Goal: Task Accomplishment & Management: Complete application form

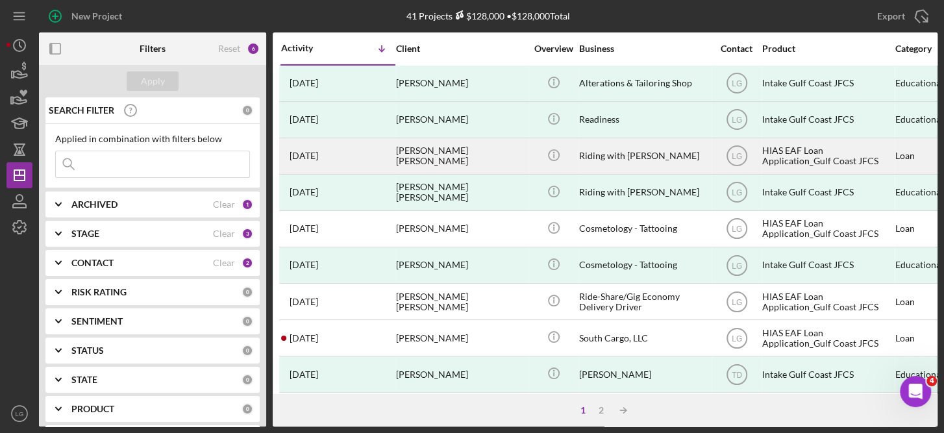
click at [792, 153] on div "HIAS EAF Loan Application_Gulf Coast JFCS" at bounding box center [827, 156] width 130 height 34
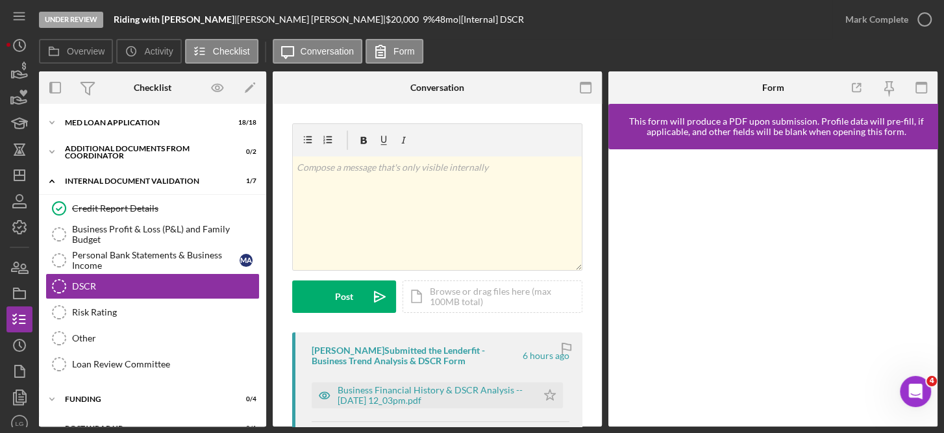
scroll to position [19, 0]
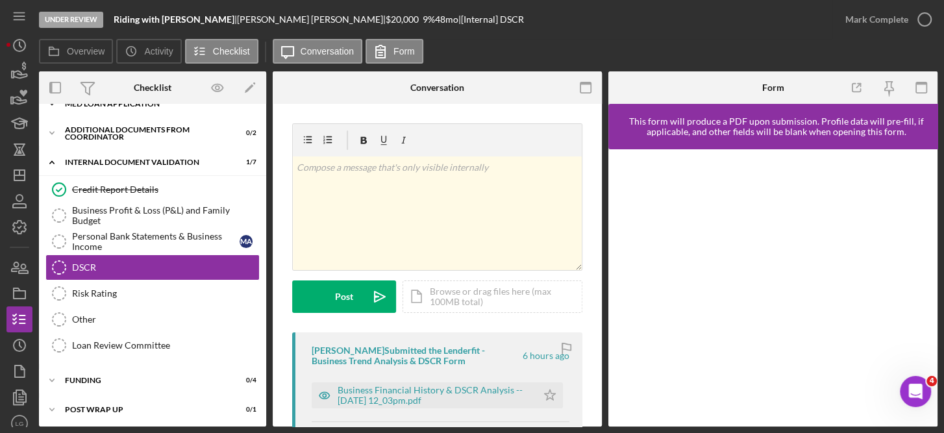
click at [262, 108] on div "Icon/Expander MED Loan Application 18 / 18" at bounding box center [152, 104] width 227 height 26
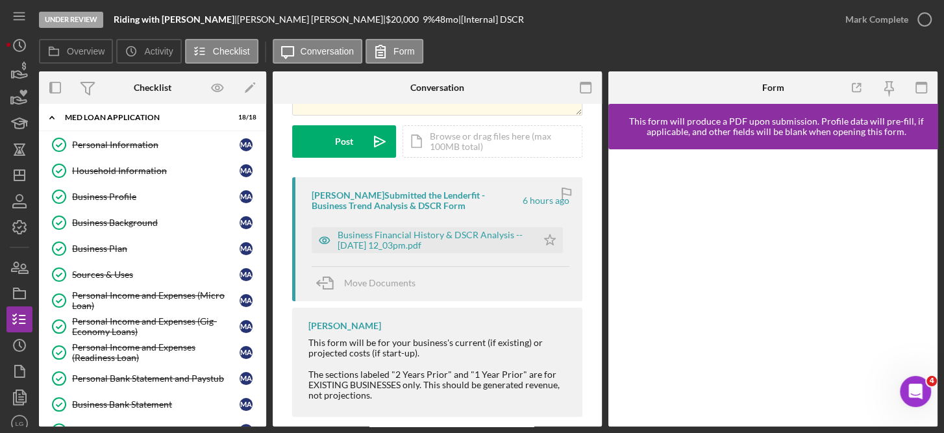
scroll to position [171, 0]
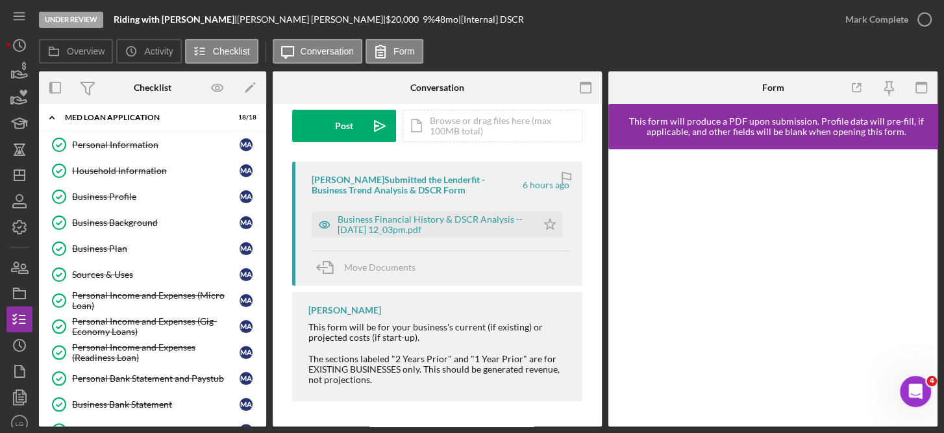
click at [262, 335] on div "Personal Information Personal Information M A Household Information Household I…" at bounding box center [152, 369] width 227 height 474
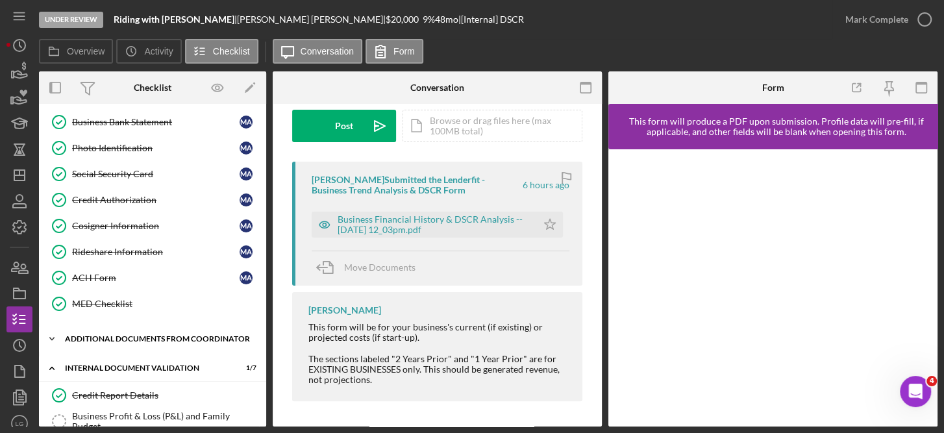
click at [129, 326] on div "Icon/Expander Additional Documents from Coordinator 0 / 2" at bounding box center [152, 339] width 227 height 26
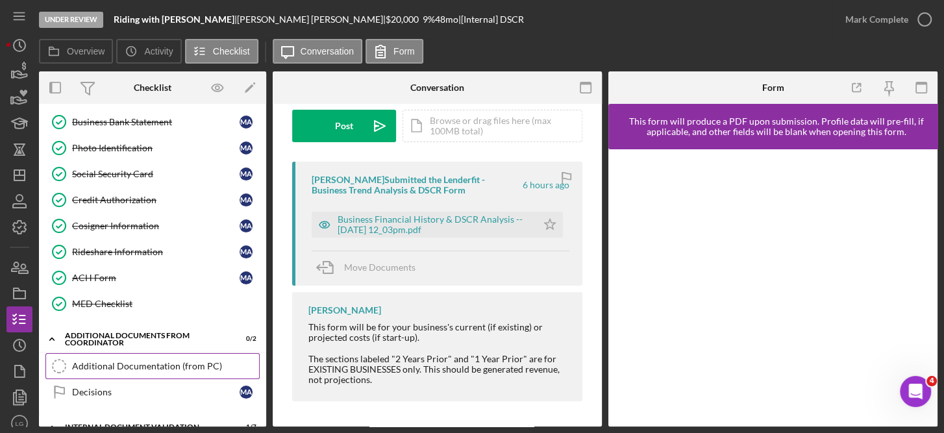
click at [130, 361] on div "Additional Documentation (from PC)" at bounding box center [165, 366] width 187 height 10
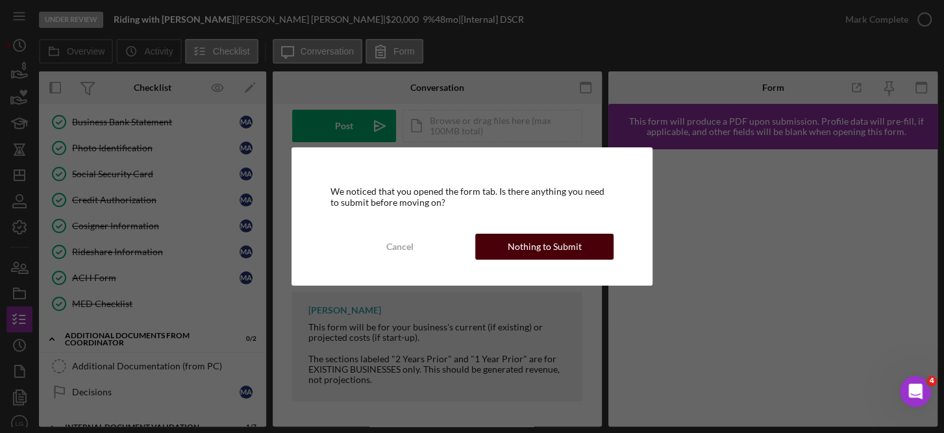
click at [552, 241] on div "Nothing to Submit" at bounding box center [545, 247] width 74 height 26
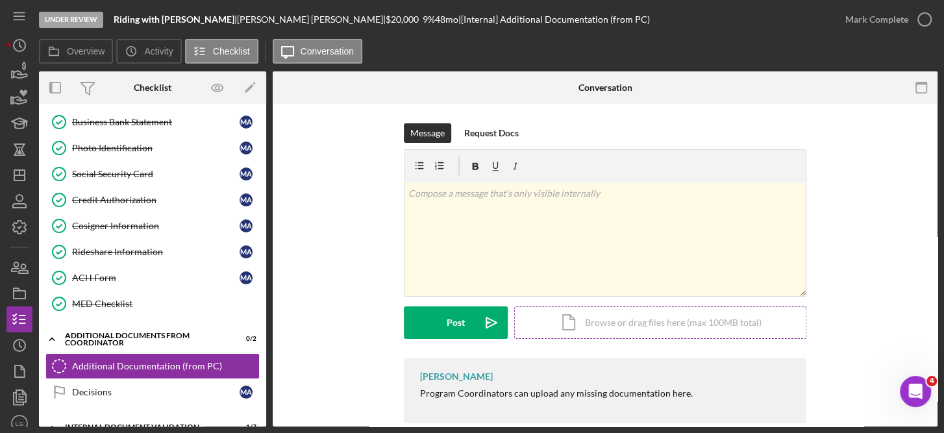
click at [650, 321] on div "Icon/Document Browse or drag files here (max 100MB total) Tap to choose files o…" at bounding box center [660, 322] width 292 height 32
click at [611, 325] on div "Icon/Document Browse or drag files here (max 100MB total) Tap to choose files o…" at bounding box center [660, 322] width 292 height 32
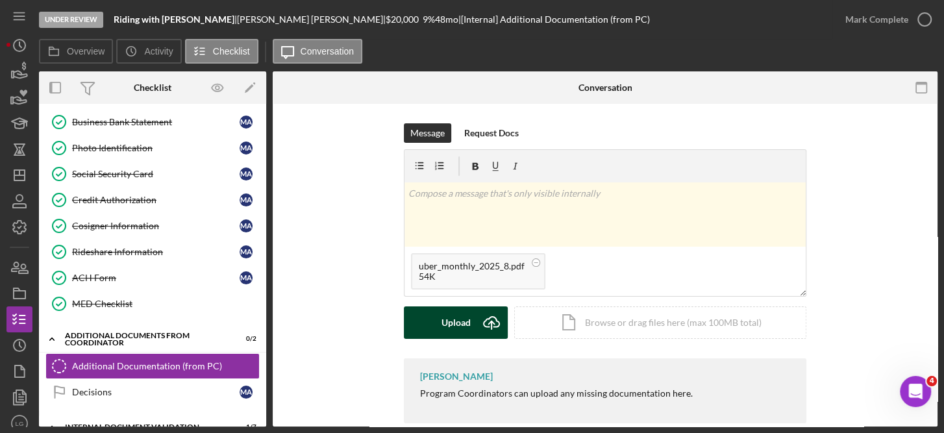
click at [461, 322] on div "Upload" at bounding box center [455, 322] width 29 height 32
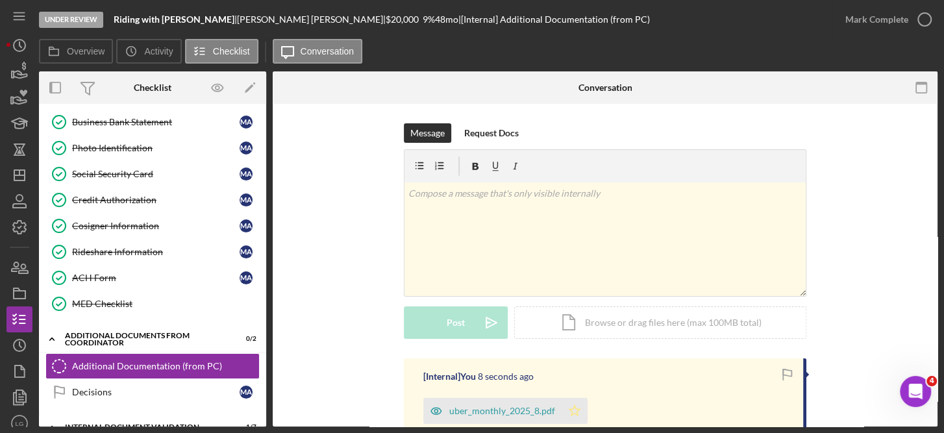
click at [568, 406] on icon "Icon/Star" at bounding box center [574, 411] width 26 height 26
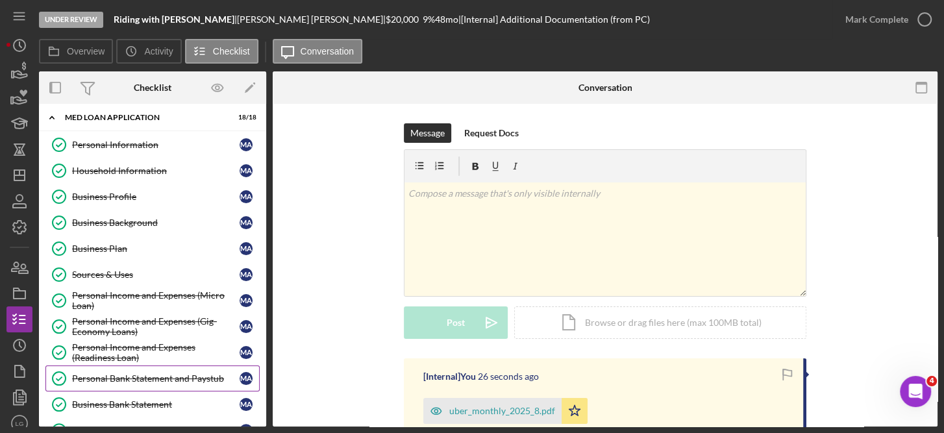
click at [201, 373] on div "Personal Bank Statement and Paystub" at bounding box center [155, 378] width 167 height 10
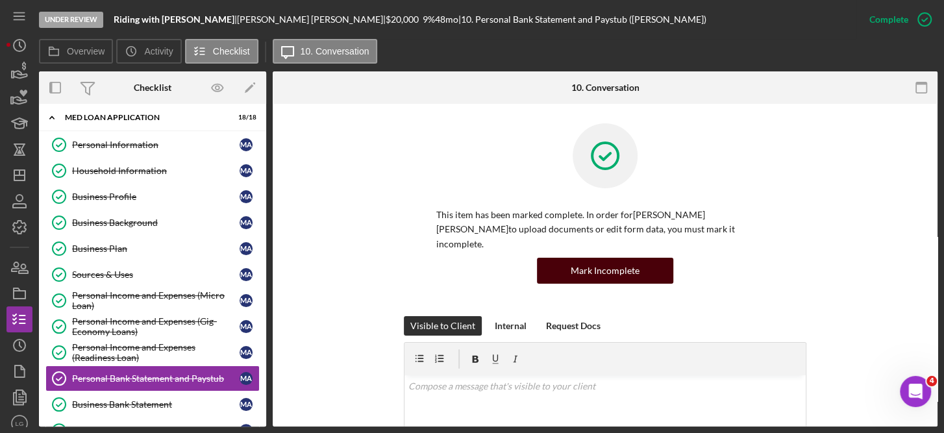
click at [627, 258] on div "Mark Incomplete" at bounding box center [604, 271] width 69 height 26
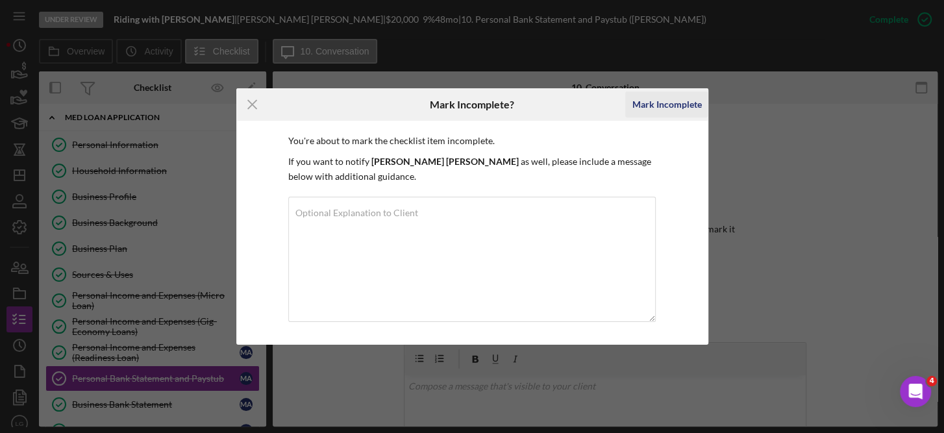
click at [672, 101] on div "Mark Incomplete" at bounding box center [666, 105] width 69 height 26
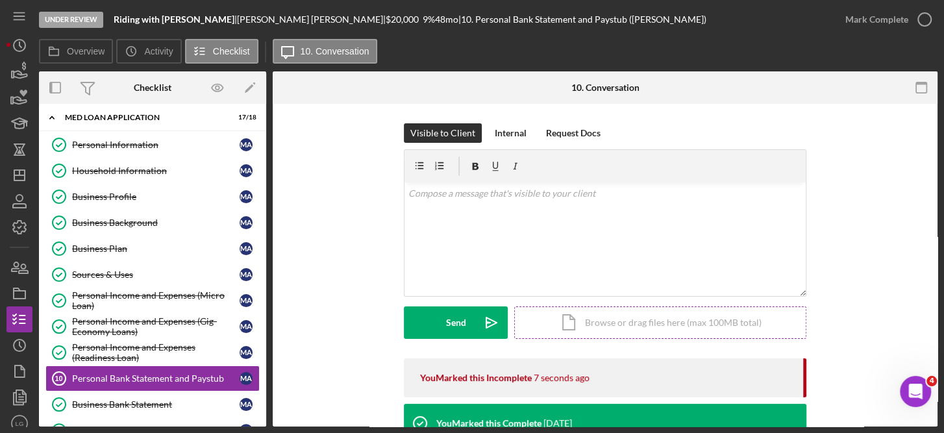
click at [662, 322] on div "Icon/Document Browse or drag files here (max 100MB total) Tap to choose files o…" at bounding box center [660, 322] width 292 height 32
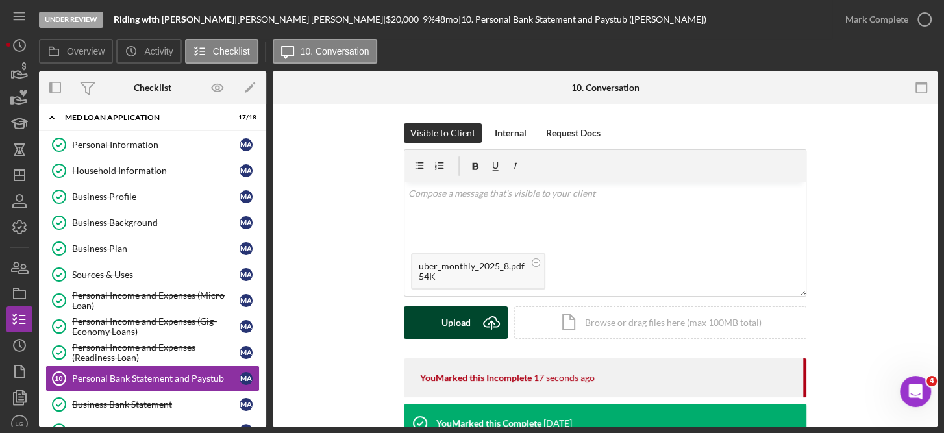
click at [469, 324] on button "Upload Icon/Upload" at bounding box center [456, 322] width 104 height 32
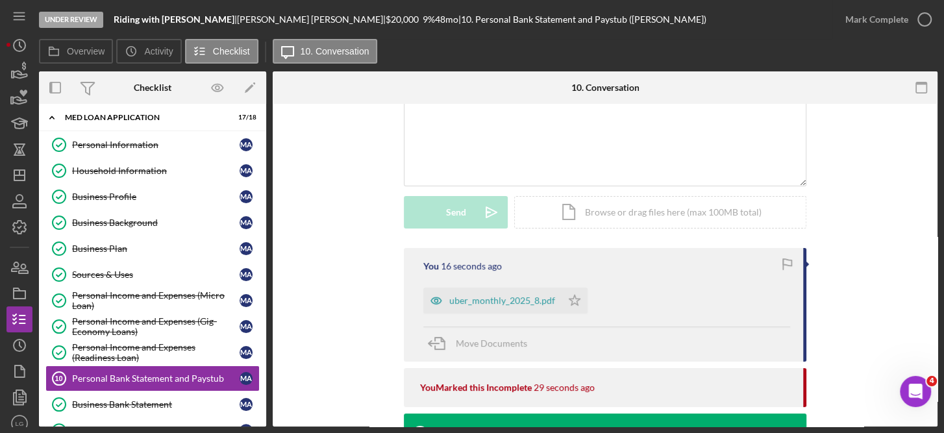
scroll to position [107, 0]
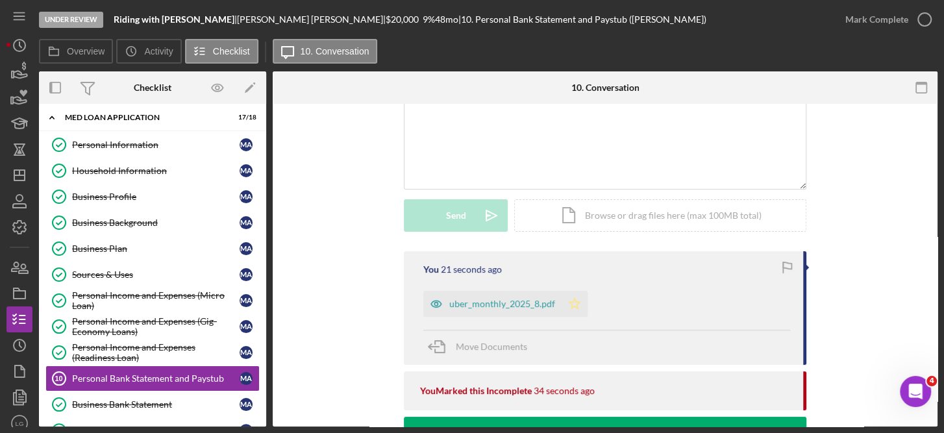
click at [574, 300] on icon "Icon/Star" at bounding box center [574, 304] width 26 height 26
click at [916, 14] on icon "button" at bounding box center [924, 19] width 32 height 32
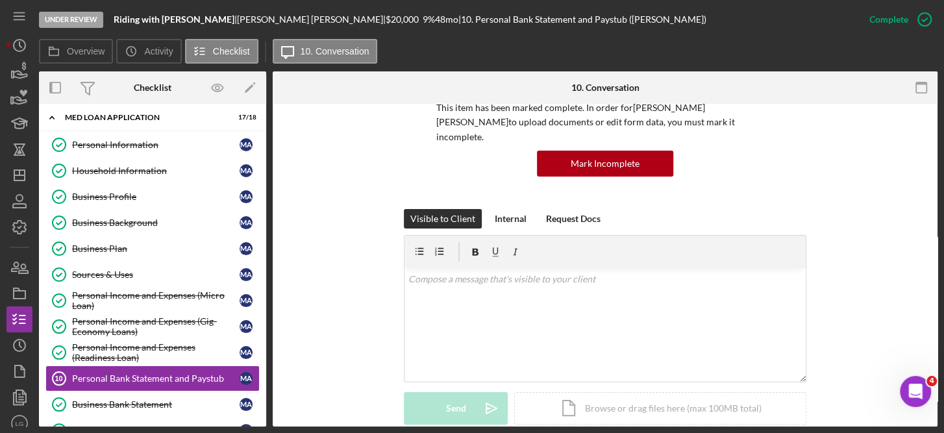
scroll to position [285, 0]
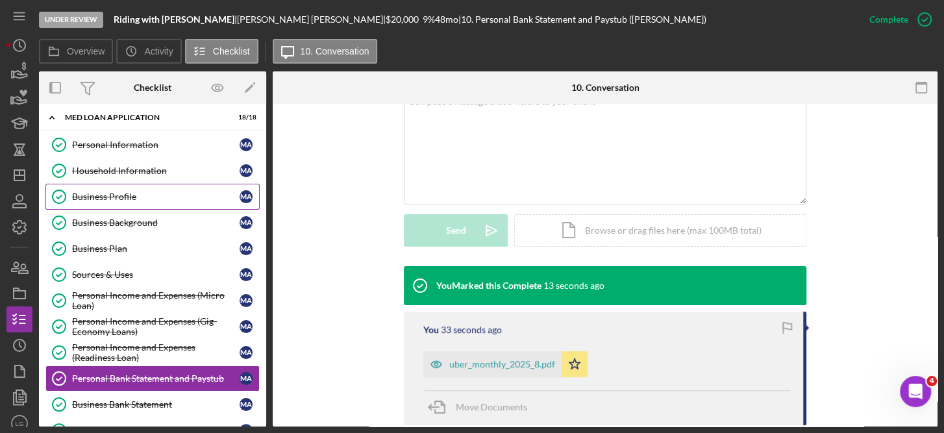
click at [114, 196] on div "Business Profile" at bounding box center [155, 196] width 167 height 10
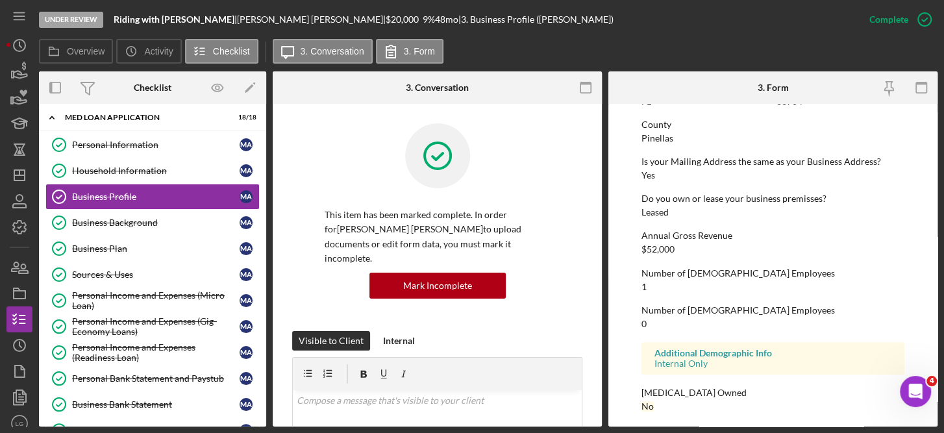
scroll to position [656, 0]
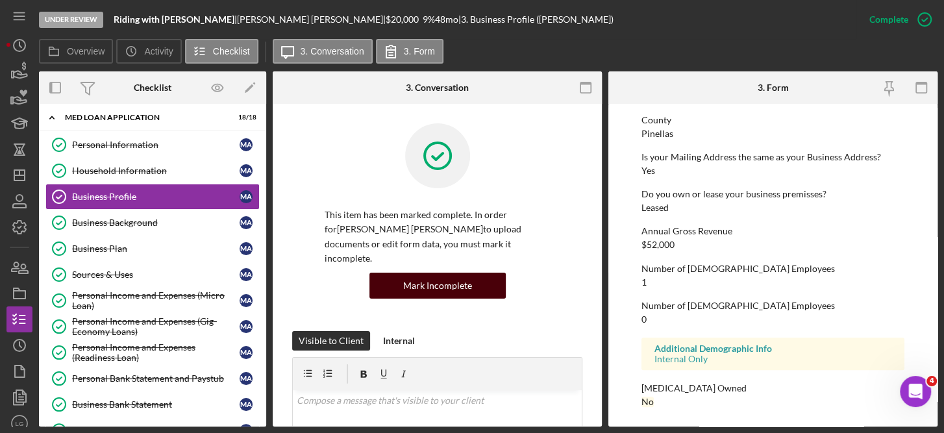
click at [442, 273] on div "Mark Incomplete" at bounding box center [437, 286] width 69 height 26
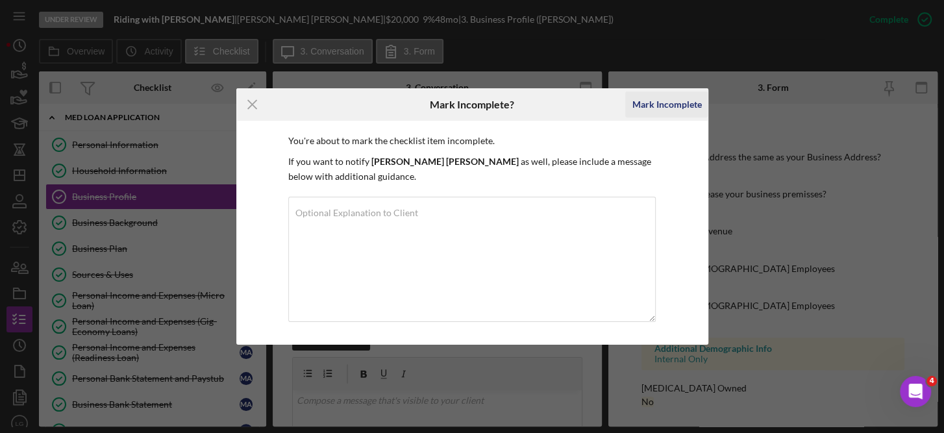
click at [665, 102] on div "Mark Incomplete" at bounding box center [666, 105] width 69 height 26
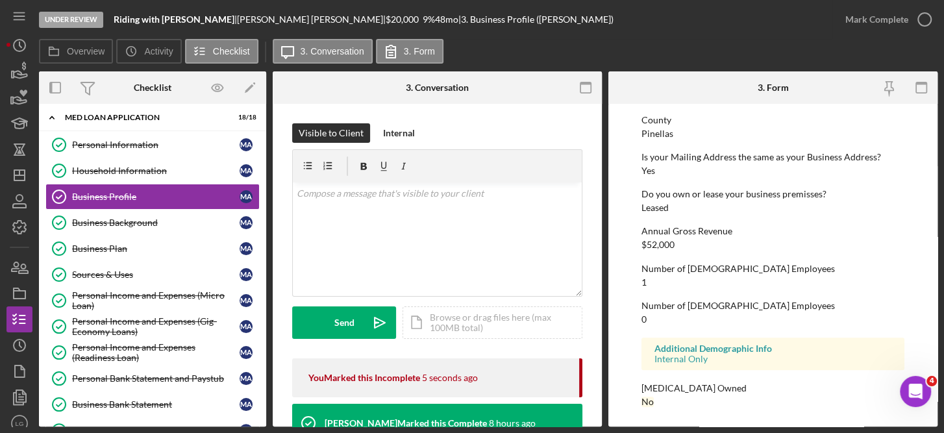
scroll to position [921, 0]
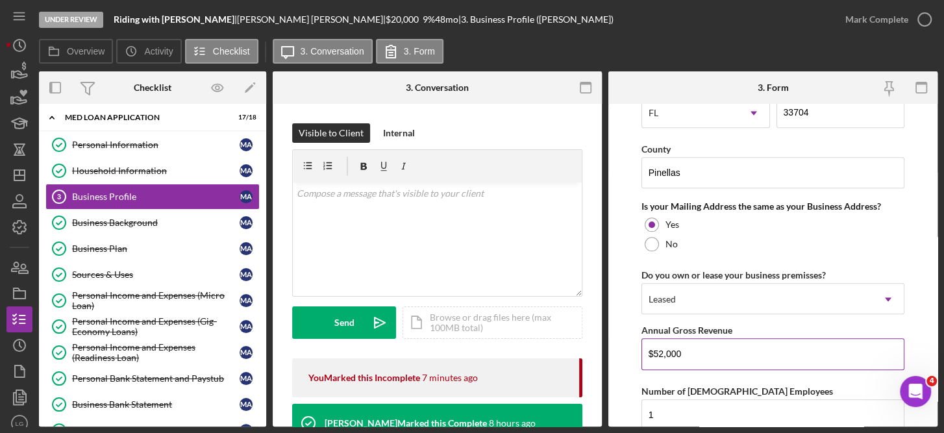
click at [696, 350] on input "$52,000" at bounding box center [773, 353] width 264 height 31
type input "$5"
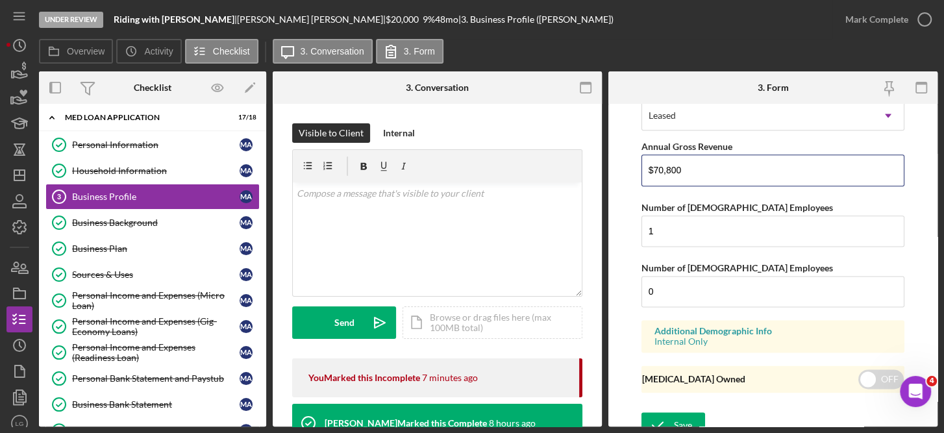
scroll to position [1113, 0]
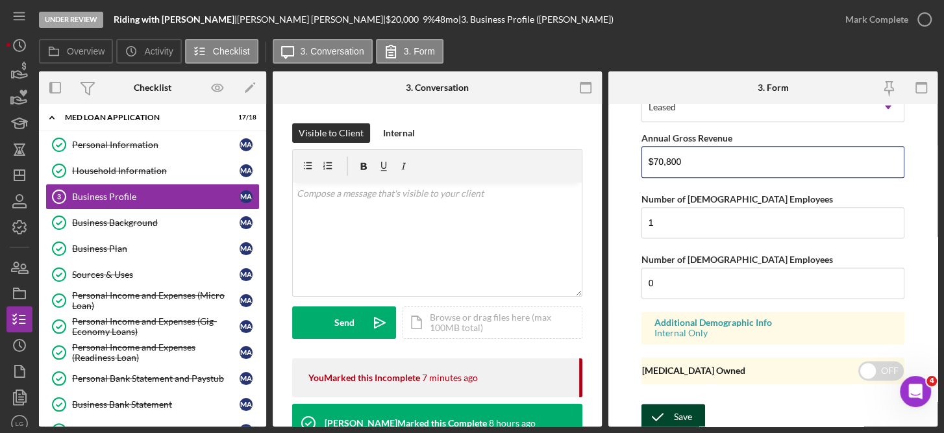
type input "$70,800"
click at [686, 410] on div "Save" at bounding box center [683, 417] width 18 height 26
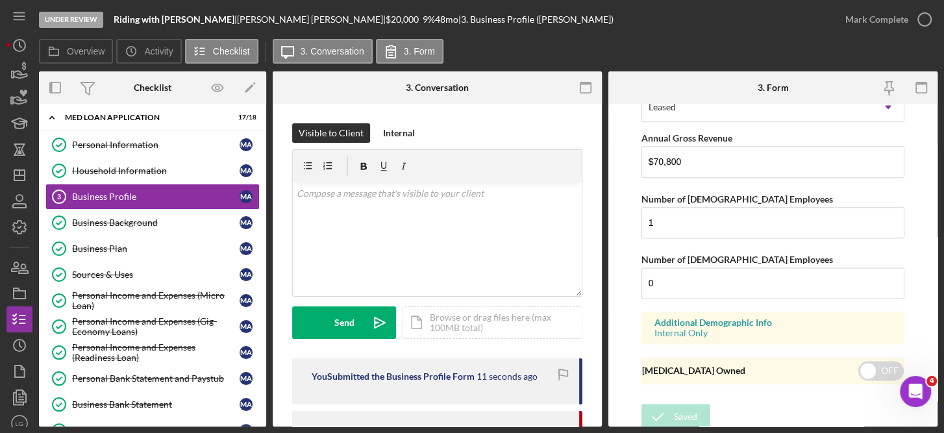
click at [932, 130] on form "Business Name Riding with [PERSON_NAME] DBA N/A Business Start Date [DATE] Lega…" at bounding box center [772, 265] width 329 height 323
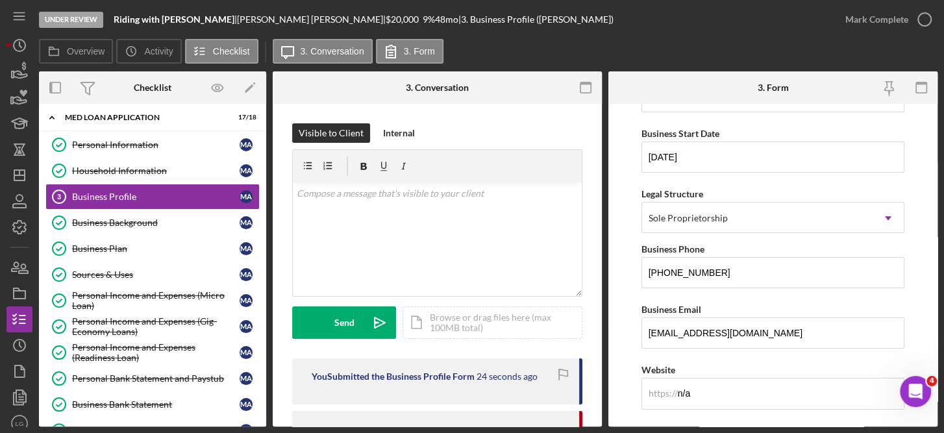
scroll to position [119, 0]
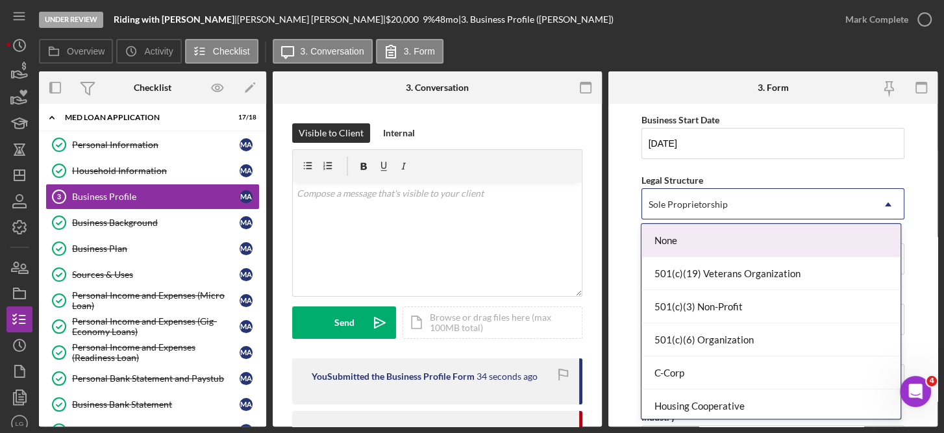
click at [840, 247] on div "None" at bounding box center [770, 240] width 259 height 33
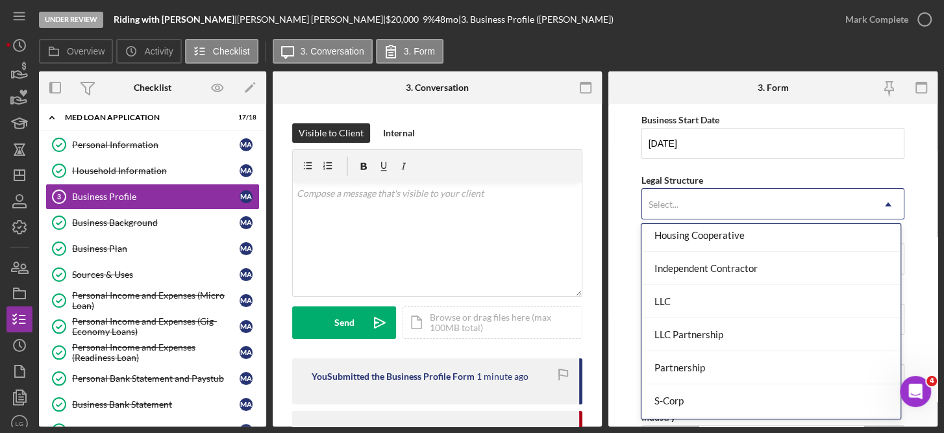
scroll to position [160, 0]
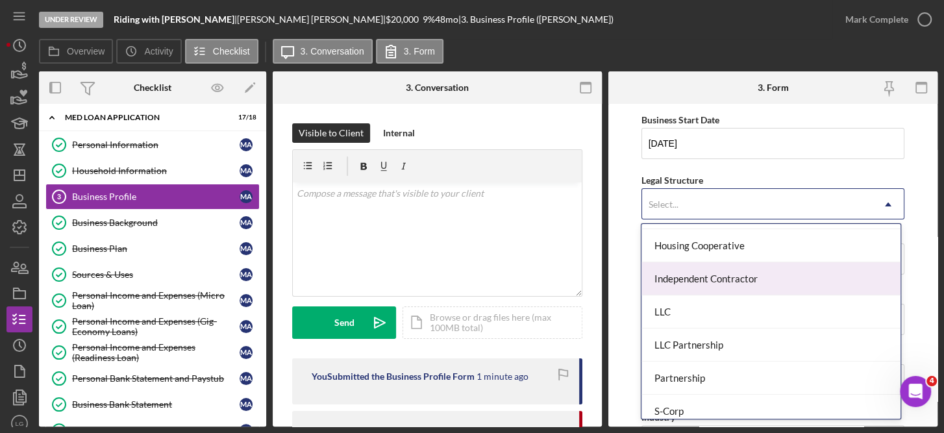
click at [756, 276] on div "Independent Contractor" at bounding box center [770, 278] width 259 height 33
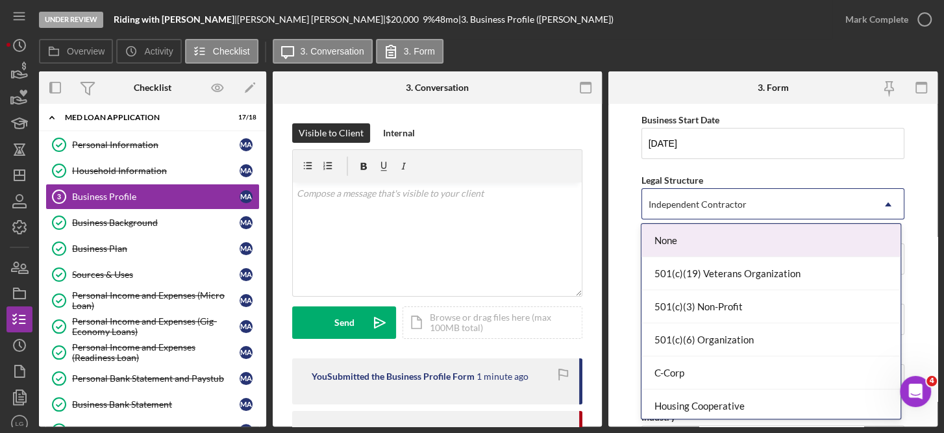
click at [886, 204] on use at bounding box center [888, 204] width 6 height 4
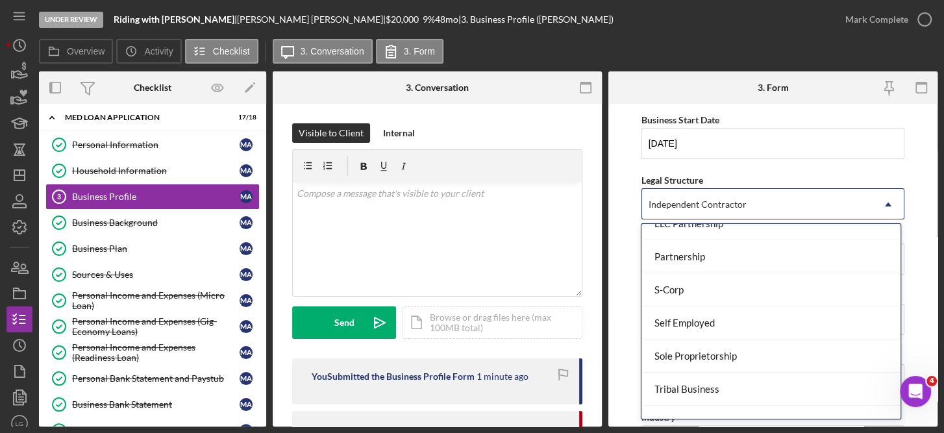
scroll to position [299, 0]
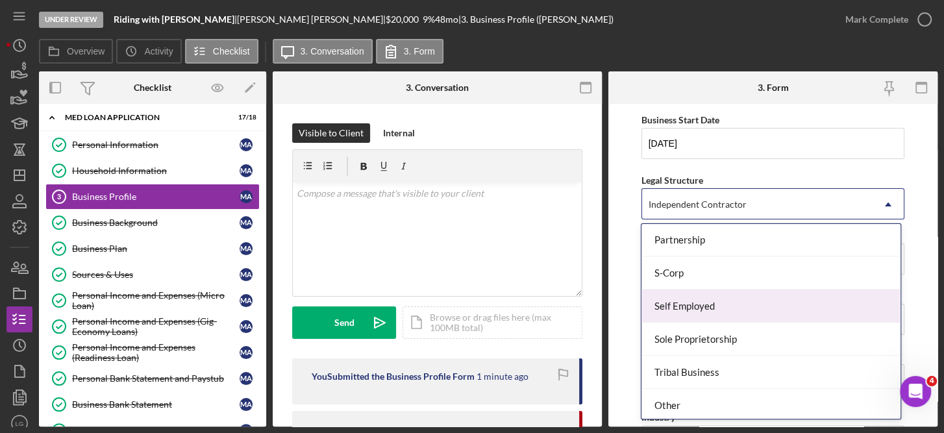
click at [699, 302] on div "Self Employed" at bounding box center [770, 305] width 259 height 33
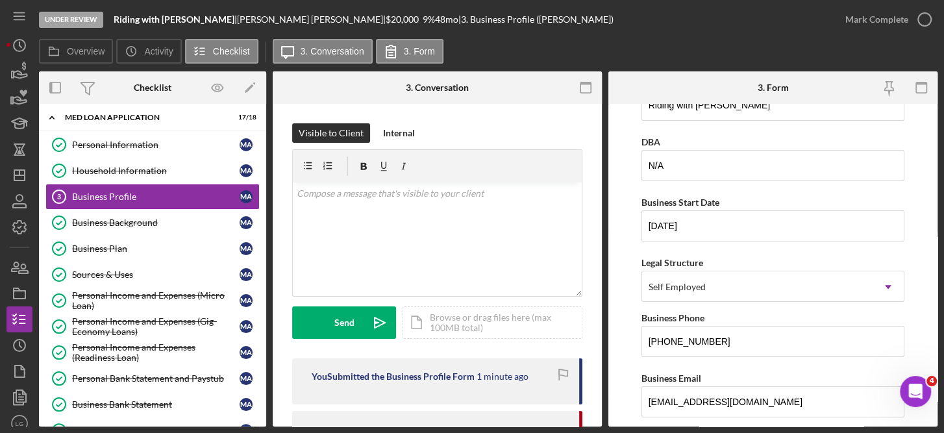
scroll to position [0, 0]
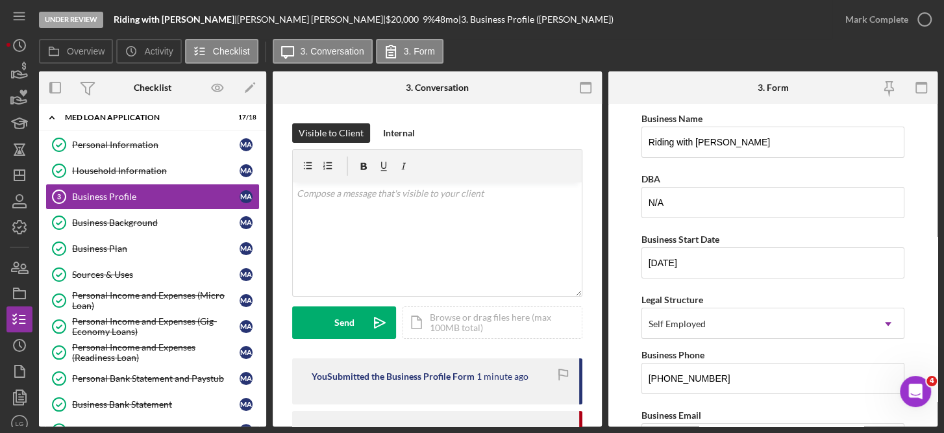
click at [932, 207] on form "Business Name Riding with [PERSON_NAME] DBA N/A Business Start Date [DATE] Lega…" at bounding box center [772, 265] width 329 height 323
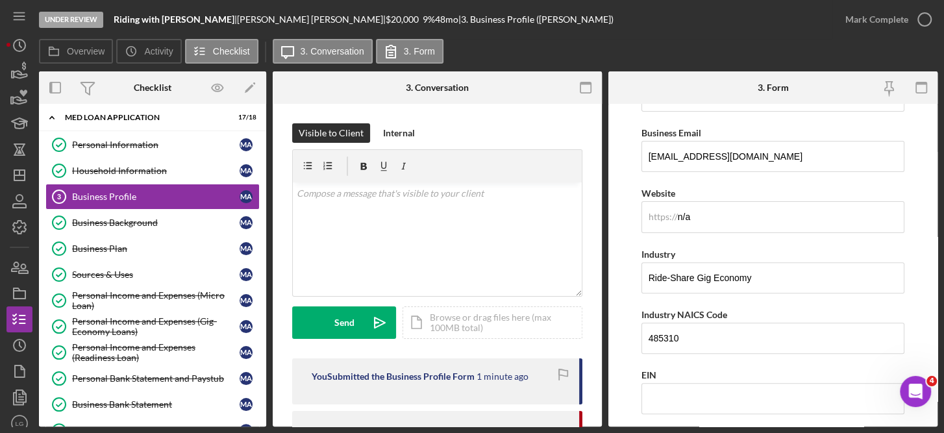
scroll to position [564, 0]
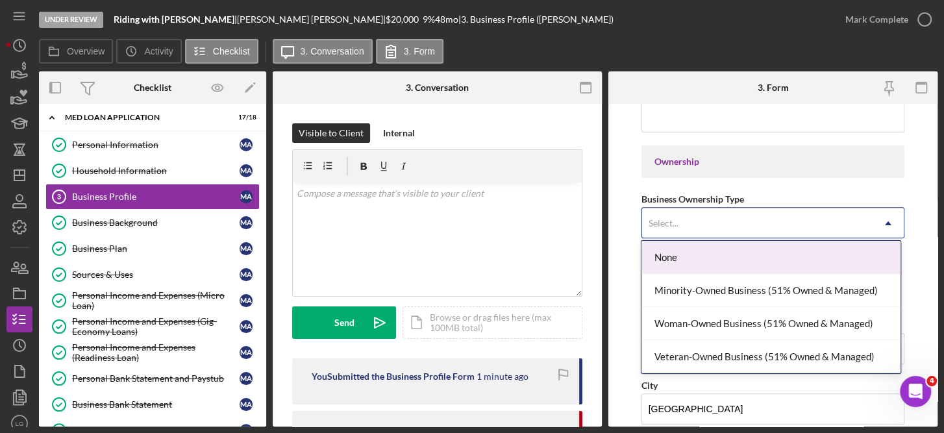
click at [885, 217] on icon "Icon/Dropdown Arrow" at bounding box center [887, 223] width 31 height 31
click at [831, 257] on div "None" at bounding box center [770, 257] width 259 height 33
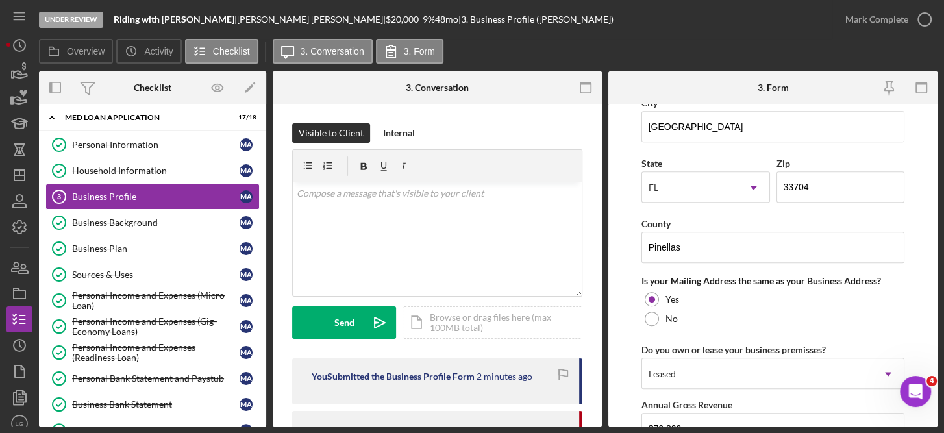
scroll to position [1113, 0]
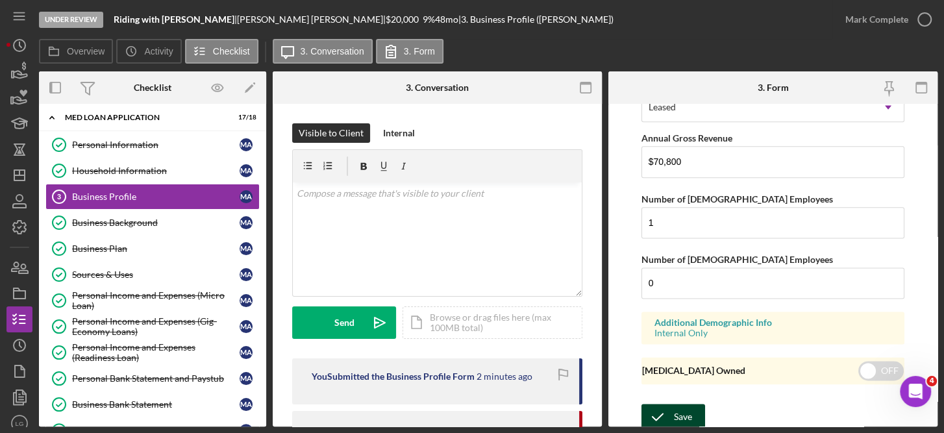
click at [686, 404] on div "Save" at bounding box center [683, 417] width 18 height 26
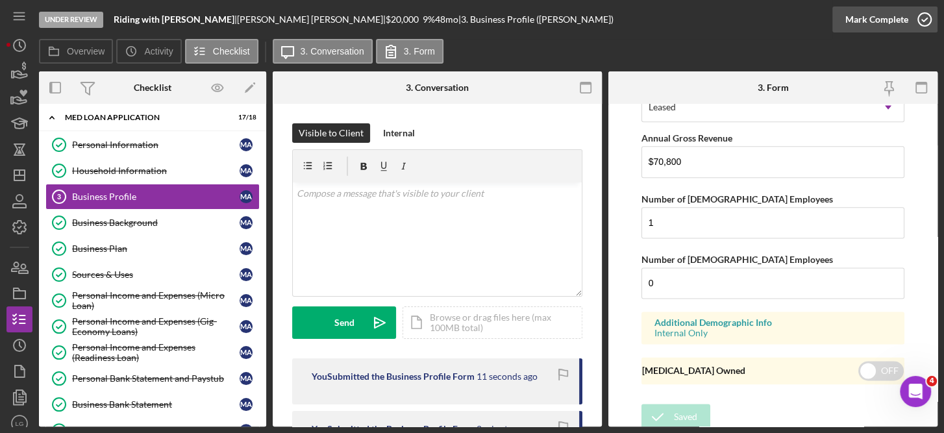
click at [926, 14] on icon "button" at bounding box center [924, 19] width 32 height 32
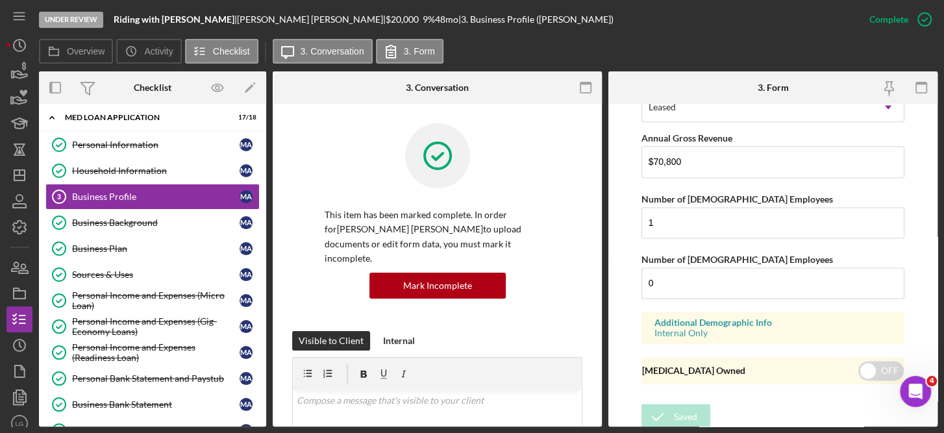
scroll to position [656, 0]
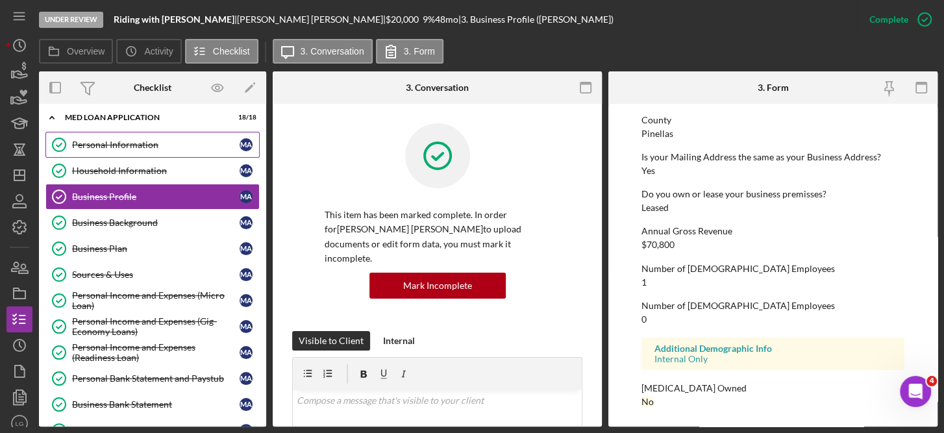
click at [144, 141] on div "Personal Information" at bounding box center [155, 145] width 167 height 10
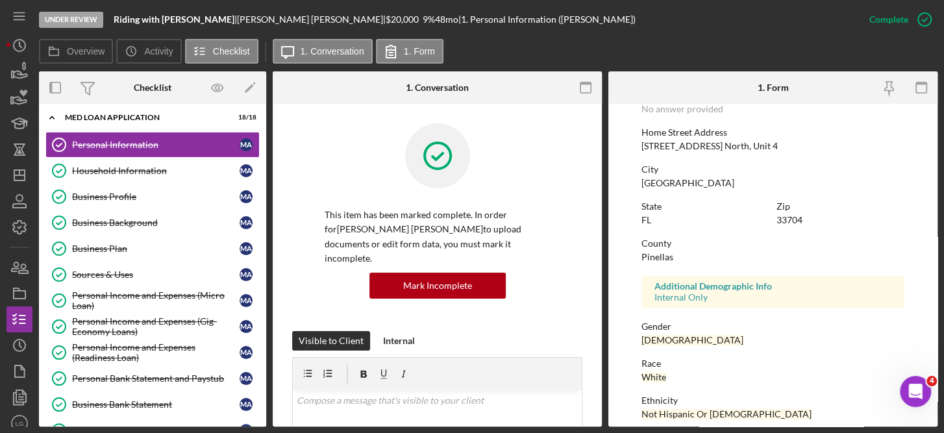
scroll to position [283, 0]
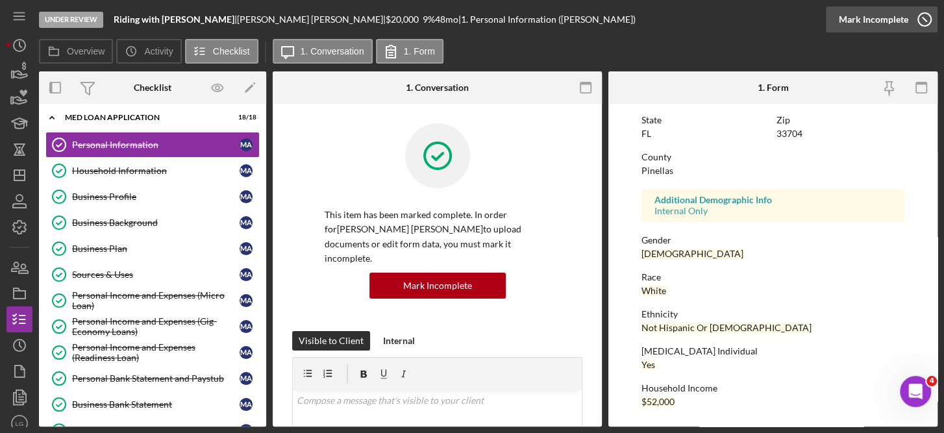
click at [923, 23] on icon "button" at bounding box center [924, 19] width 32 height 32
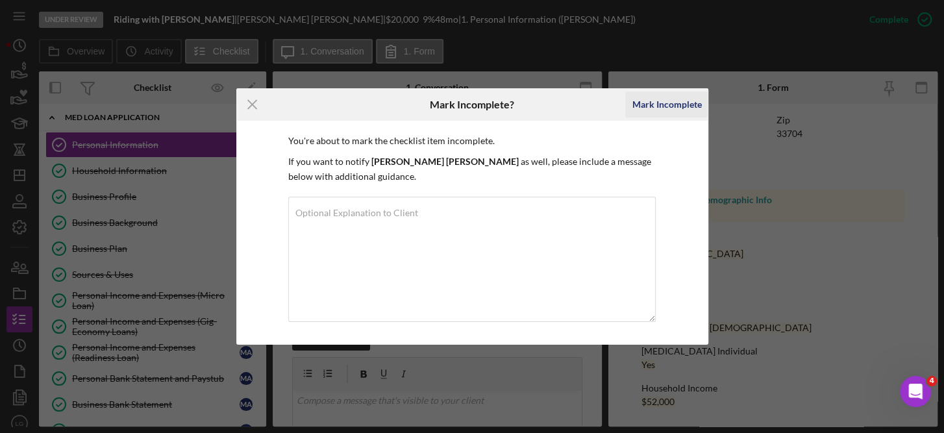
click at [678, 102] on div "Mark Incomplete" at bounding box center [666, 105] width 69 height 26
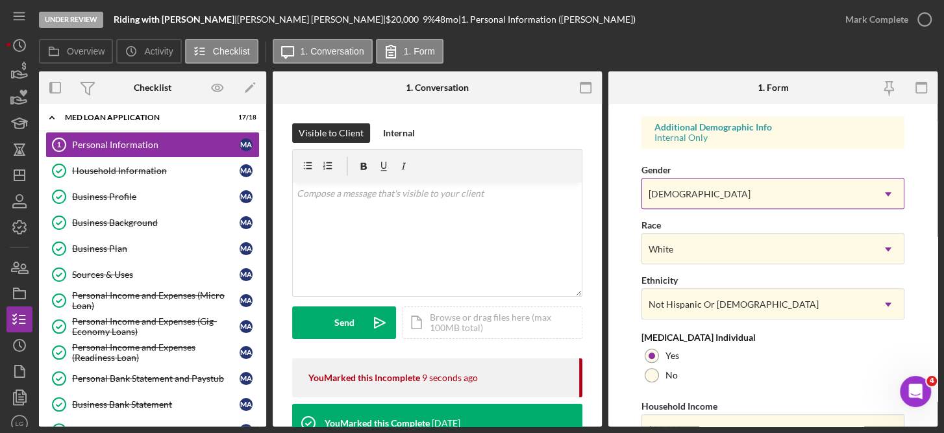
scroll to position [541, 0]
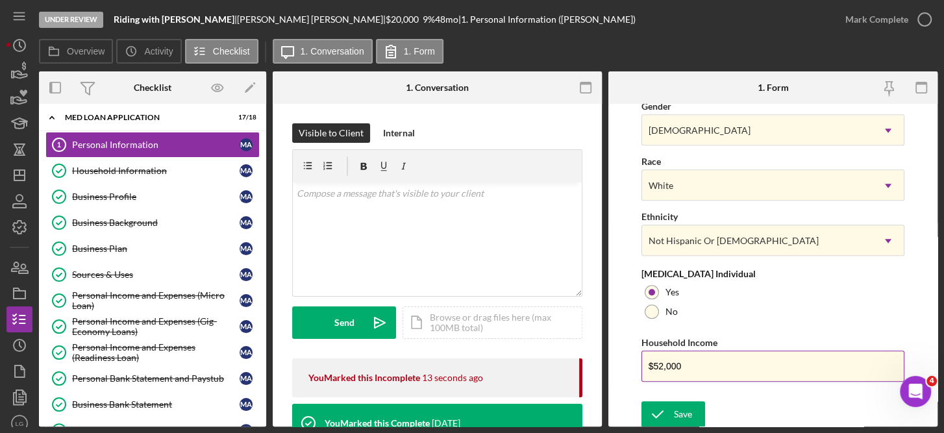
click at [693, 362] on input "$52,000" at bounding box center [773, 365] width 264 height 31
type input "$5"
type input "$70,000"
click at [691, 410] on button "Save" at bounding box center [673, 414] width 64 height 26
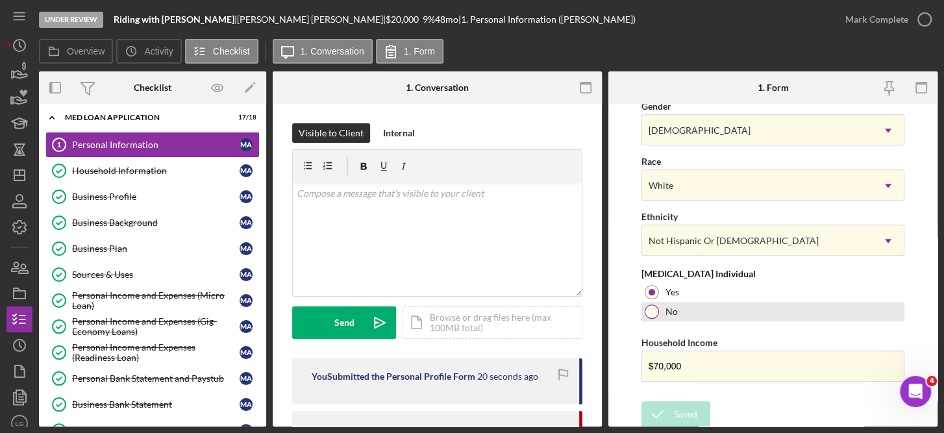
click at [656, 308] on div at bounding box center [651, 311] width 14 height 14
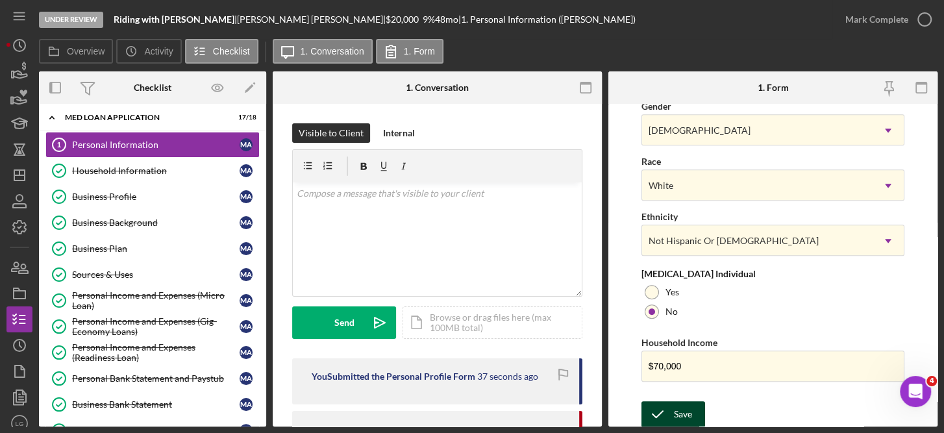
click at [683, 402] on div "Save" at bounding box center [683, 414] width 18 height 26
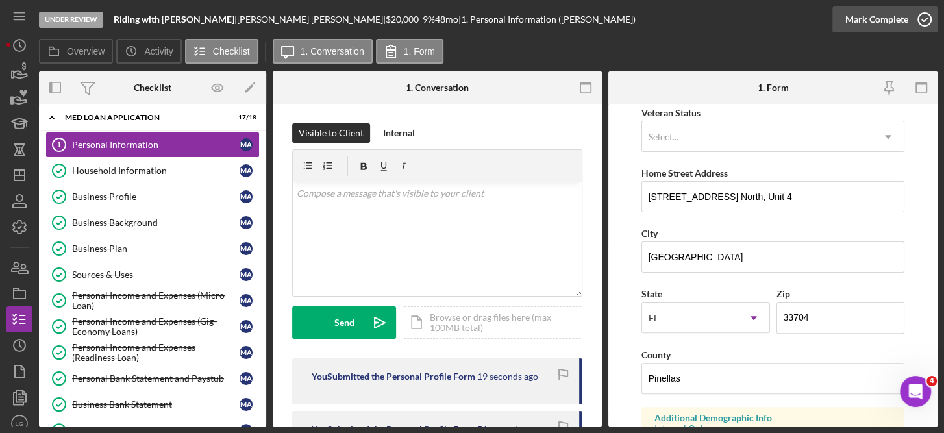
scroll to position [188, 0]
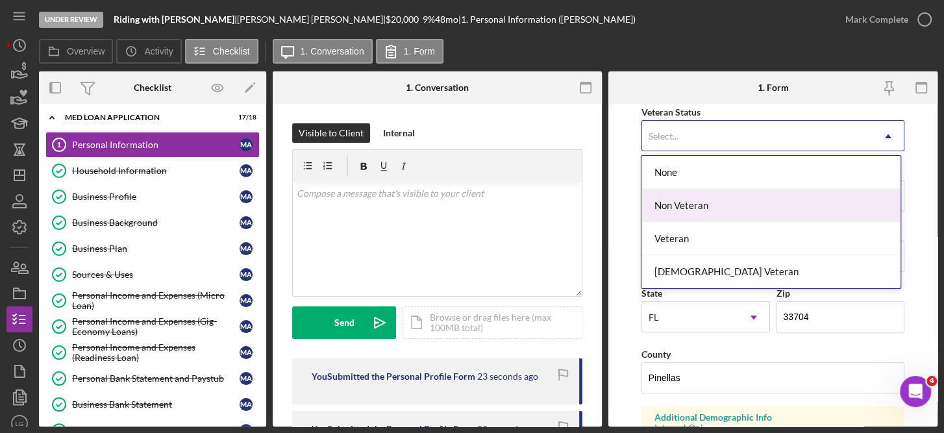
click at [694, 217] on div "Non Veteran" at bounding box center [770, 205] width 259 height 33
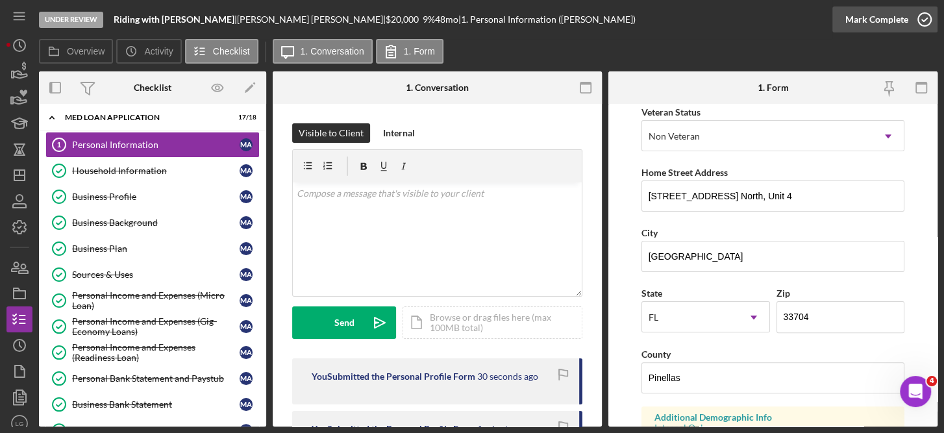
click at [920, 14] on icon "button" at bounding box center [924, 19] width 32 height 32
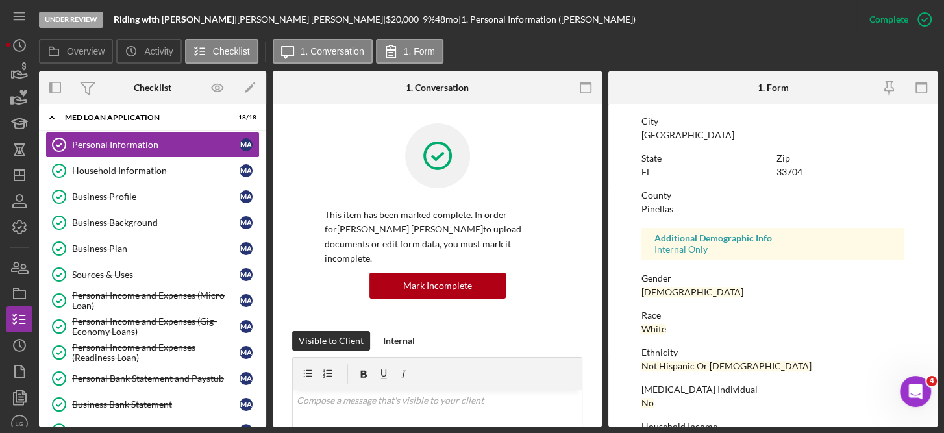
scroll to position [283, 0]
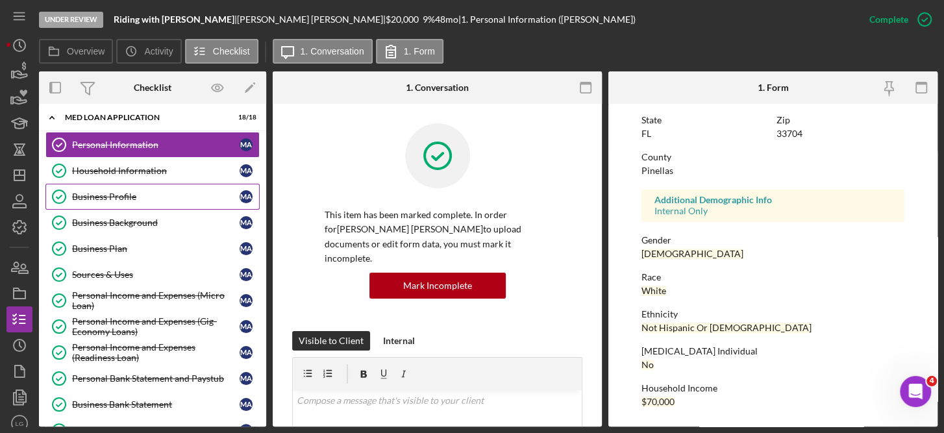
click at [121, 189] on link "Business Profile Business Profile M A" at bounding box center [152, 197] width 214 height 26
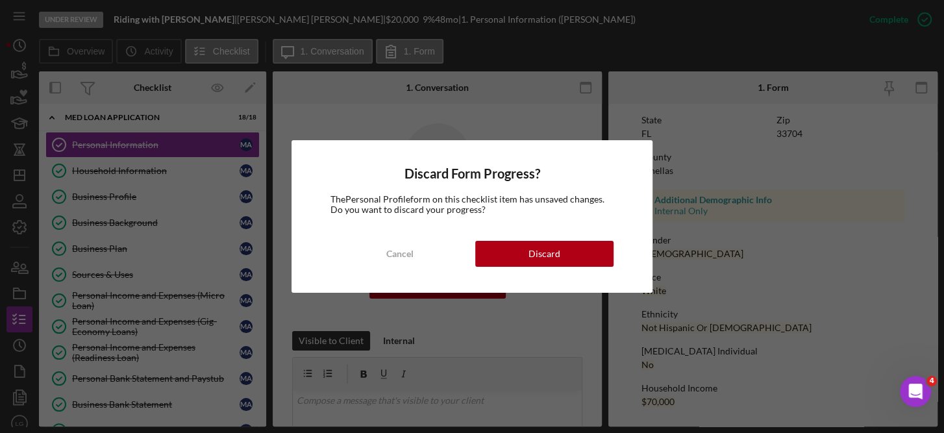
click at [121, 195] on div "Discard Form Progress? The Personal Profile form on this checklist item has uns…" at bounding box center [472, 216] width 944 height 433
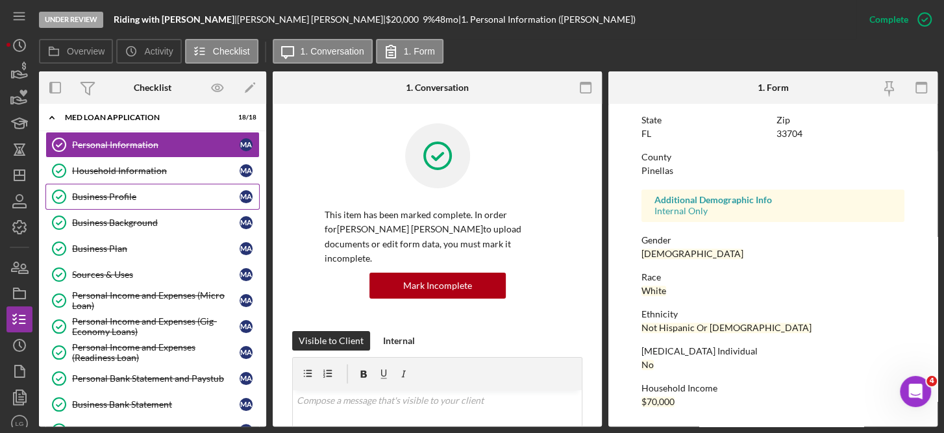
click at [127, 191] on div "Business Profile" at bounding box center [155, 196] width 167 height 10
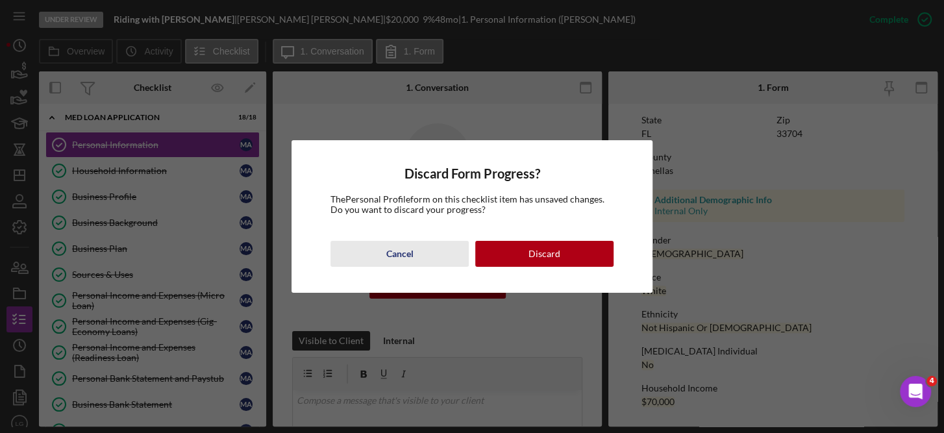
click at [393, 249] on div "Cancel" at bounding box center [399, 254] width 27 height 26
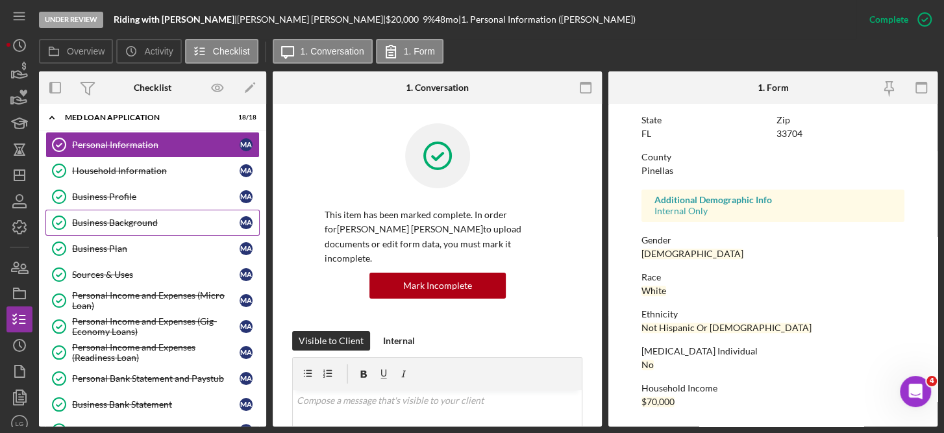
click at [127, 221] on div "Business Background" at bounding box center [155, 222] width 167 height 10
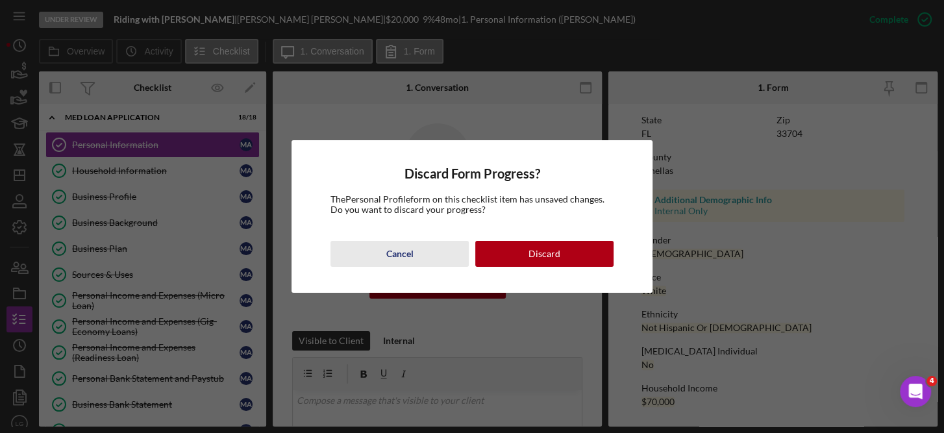
click at [404, 249] on div "Cancel" at bounding box center [399, 254] width 27 height 26
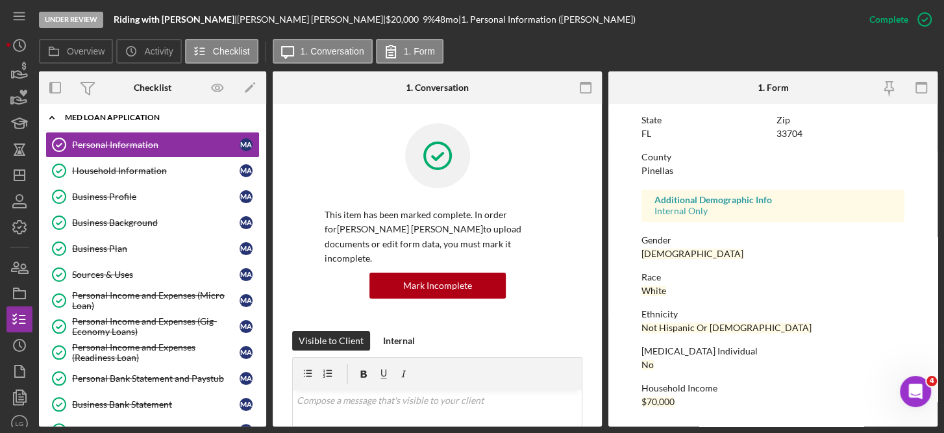
click at [110, 109] on div "Icon/Expander MED Loan Application 18 / 18" at bounding box center [152, 117] width 227 height 27
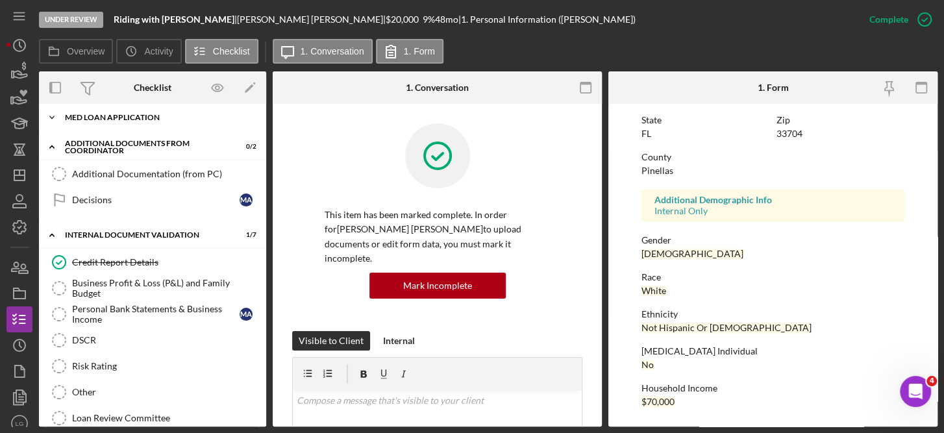
click at [110, 115] on div "MED Loan Application" at bounding box center [157, 118] width 185 height 8
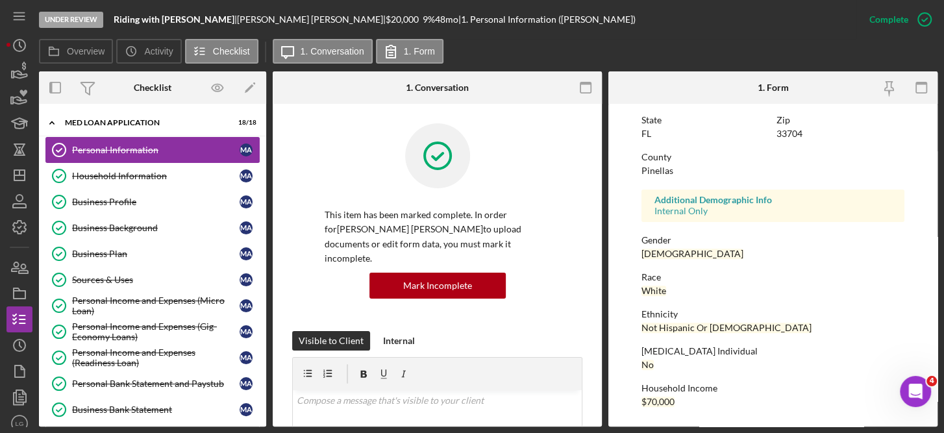
click at [112, 149] on div "Personal Information" at bounding box center [155, 150] width 167 height 10
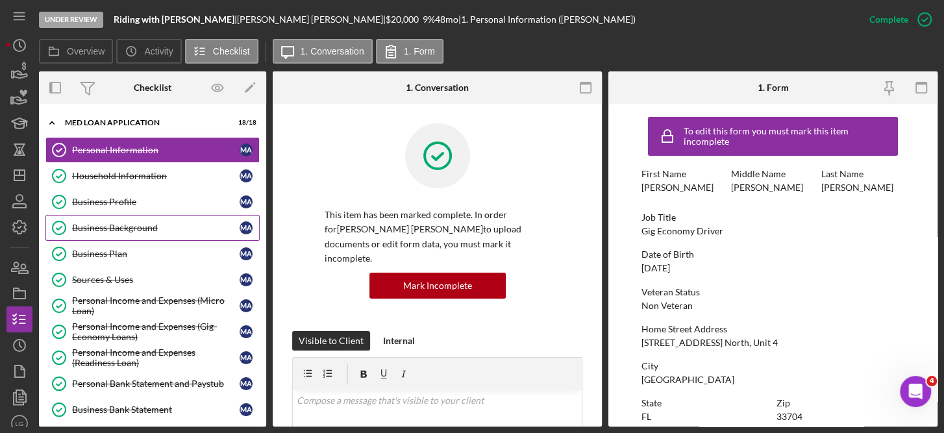
click at [142, 223] on div "Business Background" at bounding box center [155, 228] width 167 height 10
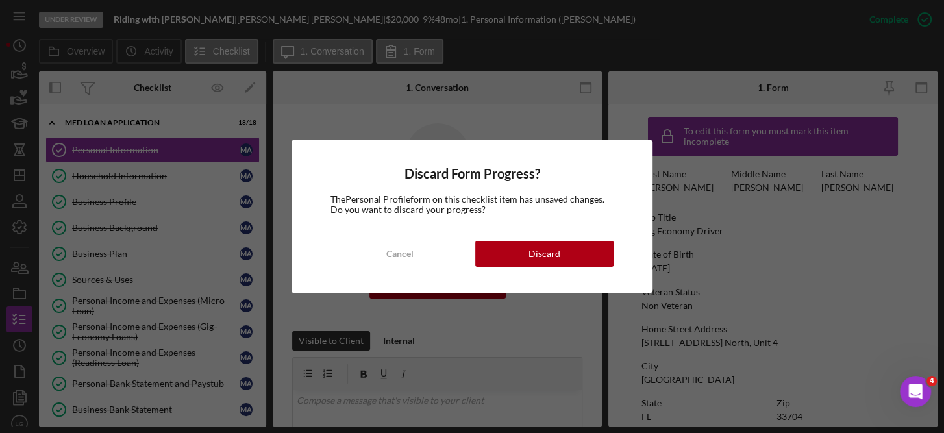
click at [105, 273] on div "Discard Form Progress? The Personal Profile form on this checklist item has uns…" at bounding box center [472, 216] width 944 height 433
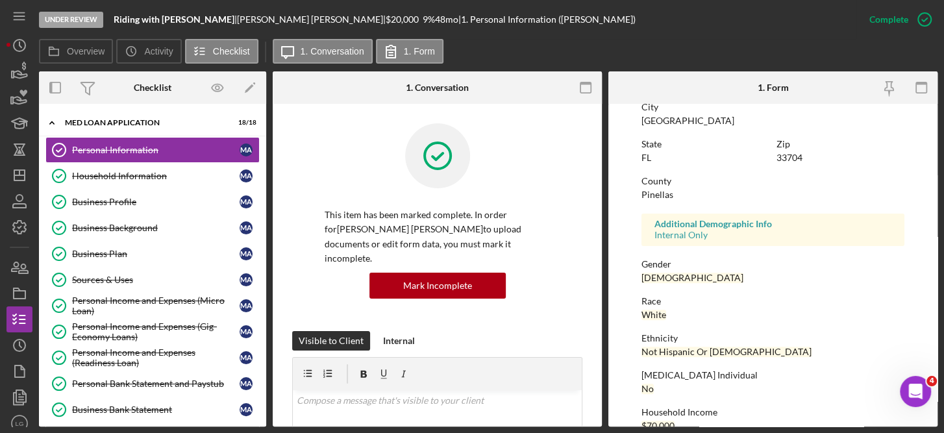
scroll to position [283, 0]
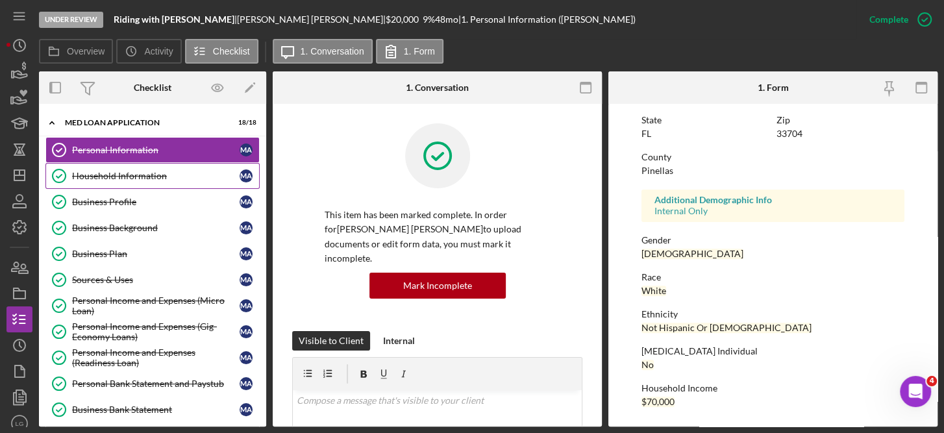
click at [130, 175] on div "Household Information" at bounding box center [155, 176] width 167 height 10
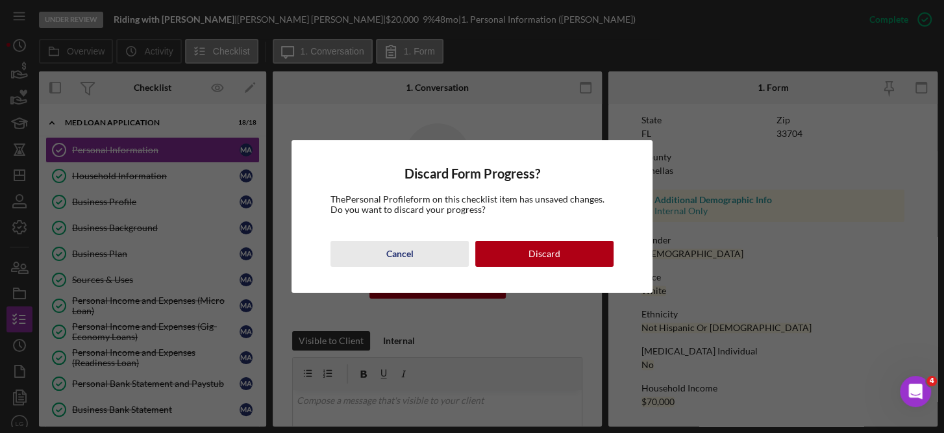
click at [397, 251] on div "Cancel" at bounding box center [399, 254] width 27 height 26
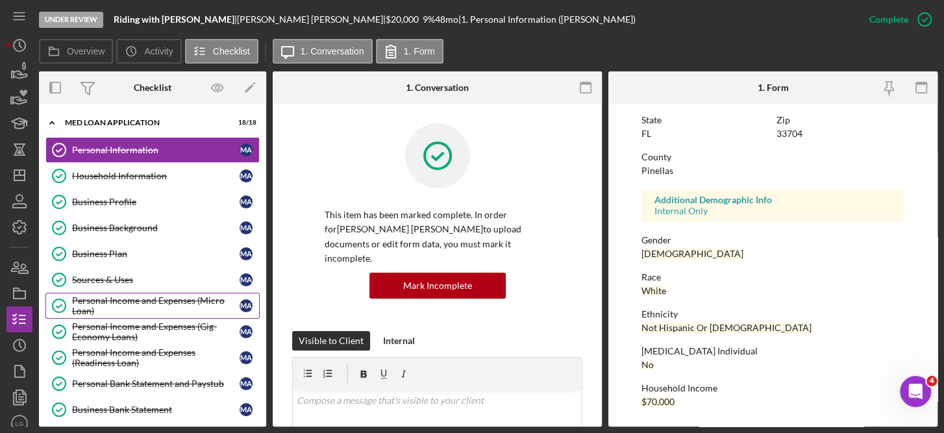
click at [153, 300] on div "Personal Income and Expenses (Micro Loan)" at bounding box center [155, 305] width 167 height 21
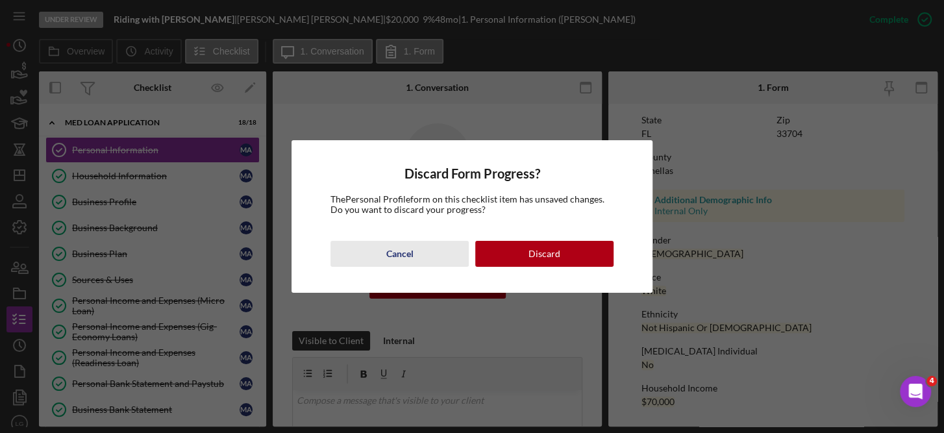
click at [394, 248] on div "Cancel" at bounding box center [399, 254] width 27 height 26
